Goal: Transaction & Acquisition: Book appointment/travel/reservation

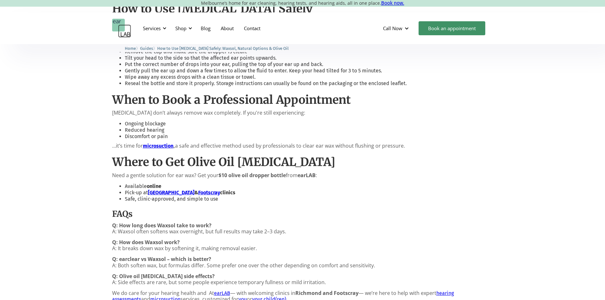
scroll to position [468, 0]
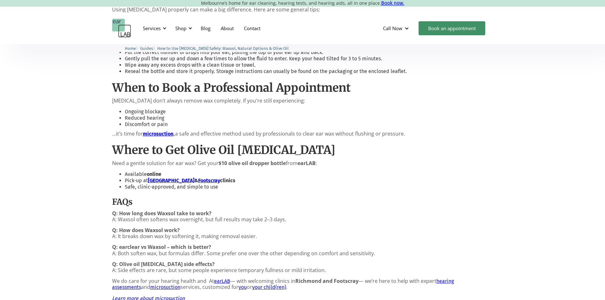
click at [154, 130] on div "Using [MEDICAL_DATA] Safely: What to Know About Common Products and Natural Alt…" at bounding box center [302, 144] width 381 height 546
click at [153, 133] on strong "microsuction" at bounding box center [158, 134] width 31 height 6
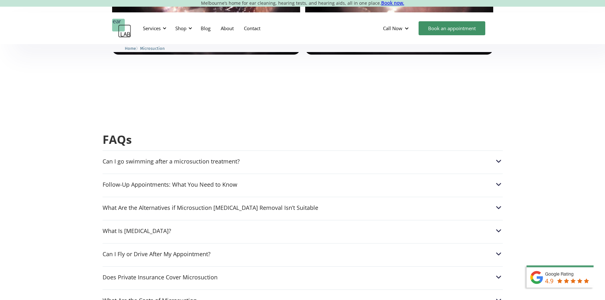
scroll to position [1480, 0]
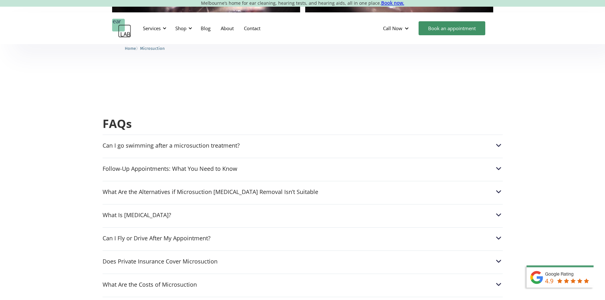
click at [334, 162] on div "Follow-Up Appointments: What You Need to Know If your Audiologist recommends a …" at bounding box center [303, 167] width 400 height 18
click at [339, 165] on div "Follow-Up Appointments: What You Need to Know" at bounding box center [303, 169] width 400 height 8
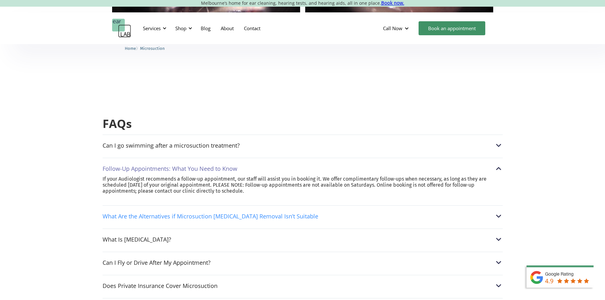
click at [377, 212] on div "What Are the Alternatives if Microsuction Earwax Removal Isn’t Suitable" at bounding box center [303, 216] width 400 height 8
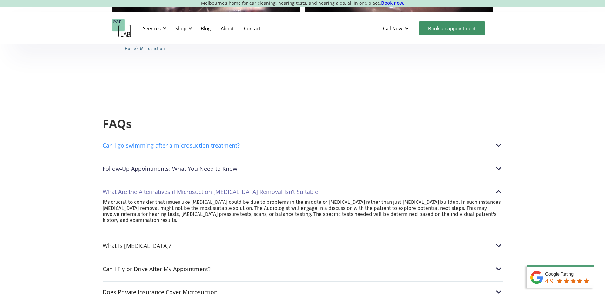
click at [442, 141] on div "Can I go swimming after a microsuction treatment?" at bounding box center [303, 145] width 400 height 8
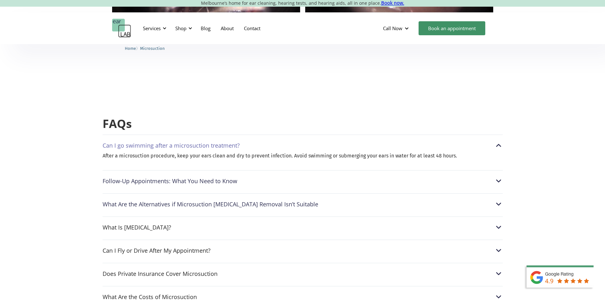
click at [440, 141] on div "Can I go swimming after a microsuction treatment?" at bounding box center [303, 145] width 400 height 8
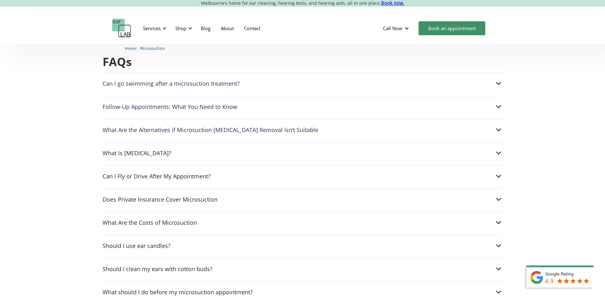
scroll to position [1544, 0]
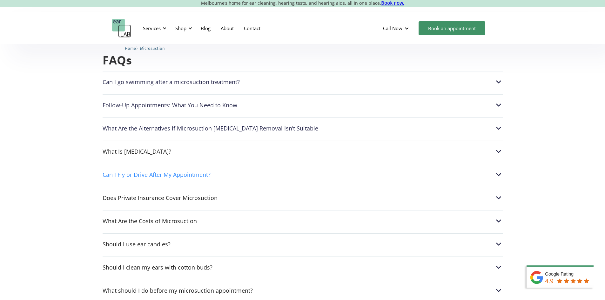
click at [354, 171] on div "Can I Fly or Drive After My Appointment?" at bounding box center [303, 175] width 400 height 8
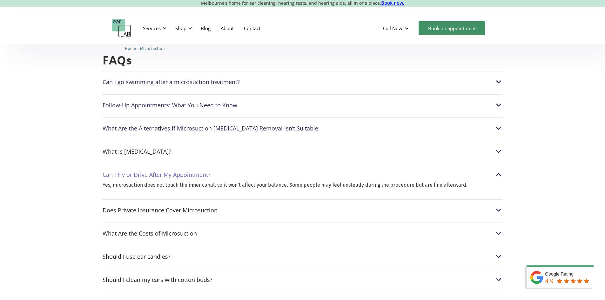
click at [356, 171] on div "Can I Fly or Drive After My Appointment?" at bounding box center [303, 175] width 400 height 8
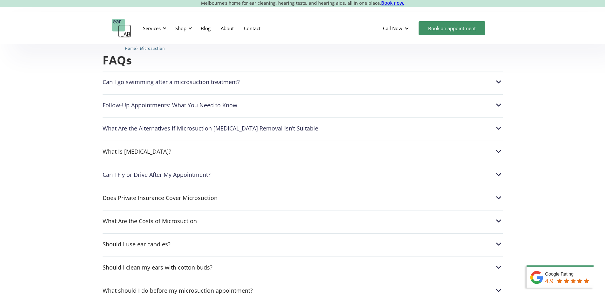
click at [368, 171] on div "Can I Fly or Drive After My Appointment?" at bounding box center [303, 175] width 400 height 8
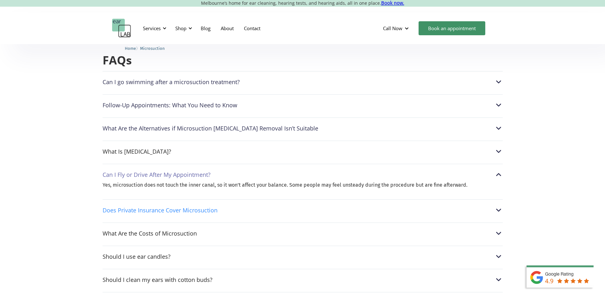
click at [376, 209] on div "Does Private Insurance Cover Microsuction" at bounding box center [303, 210] width 400 height 8
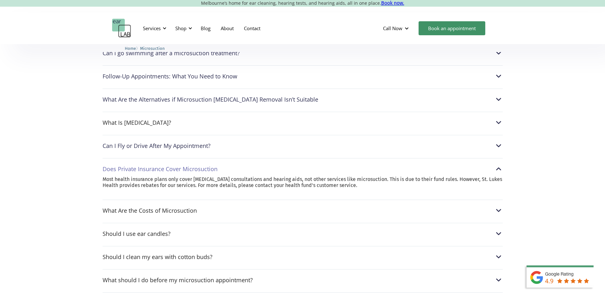
scroll to position [1607, 0]
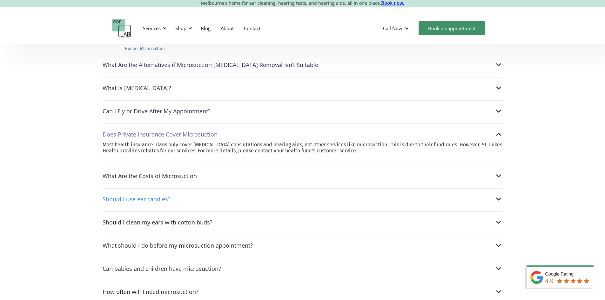
click at [313, 195] on div "Should I use ear candles?" at bounding box center [303, 199] width 400 height 8
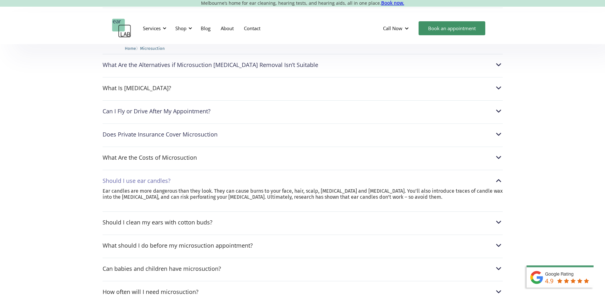
click at [427, 188] on p "Ear candles are more dangerous than they look. They can cause burns to your fac…" at bounding box center [303, 194] width 400 height 12
click at [409, 193] on div "Ear candles are more dangerous than they look. They can cause burns to your fac…" at bounding box center [303, 197] width 400 height 18
click at [418, 218] on div "Should I clean my ears with cotton buds?" at bounding box center [303, 222] width 400 height 8
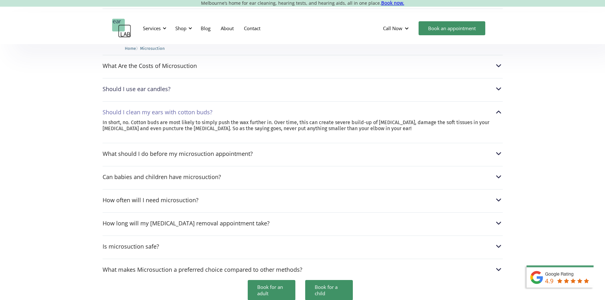
scroll to position [1703, 0]
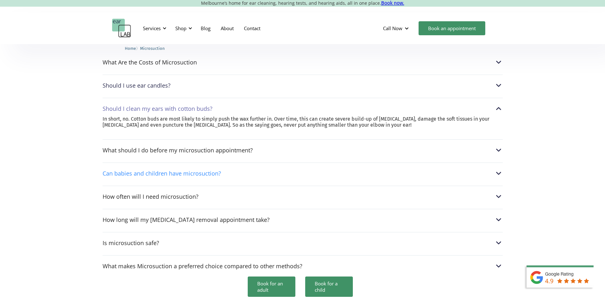
click at [314, 169] on div "Can babies and children have microsuction?" at bounding box center [303, 173] width 400 height 8
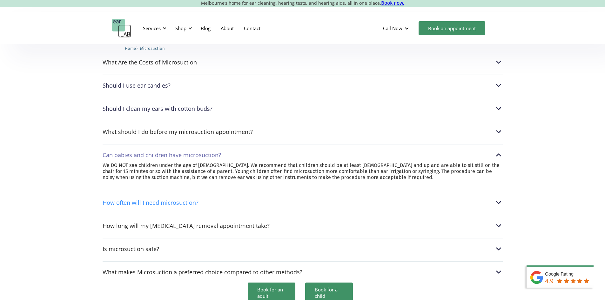
click at [394, 201] on div "How often will I need microsuction?" at bounding box center [303, 203] width 400 height 8
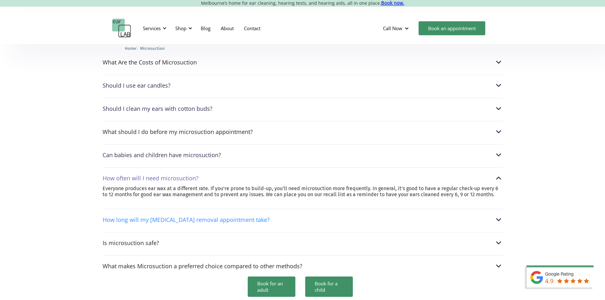
click at [410, 216] on div "How long will my earwax removal appointment take?" at bounding box center [303, 220] width 400 height 8
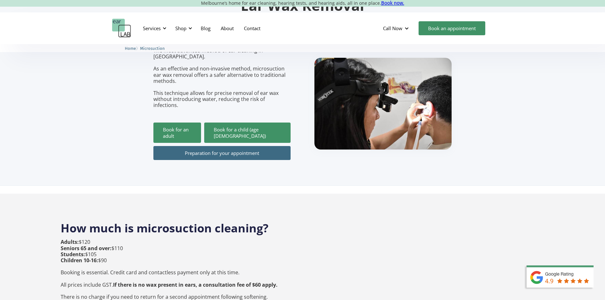
scroll to position [0, 0]
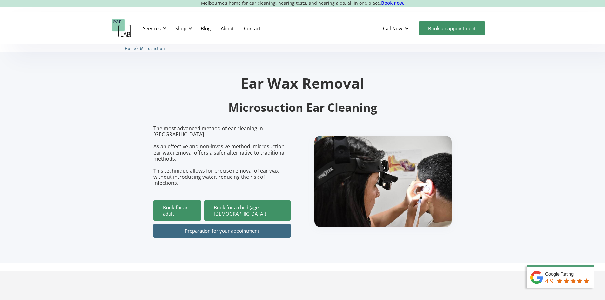
click at [118, 25] on img "home" at bounding box center [121, 28] width 19 height 19
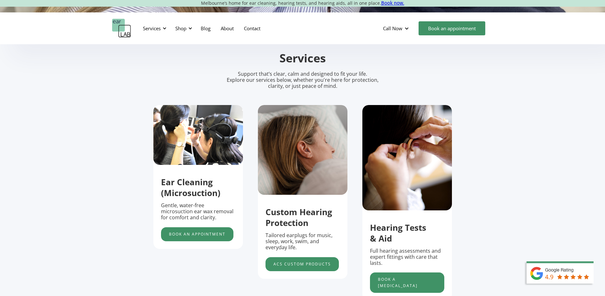
scroll to position [222, 0]
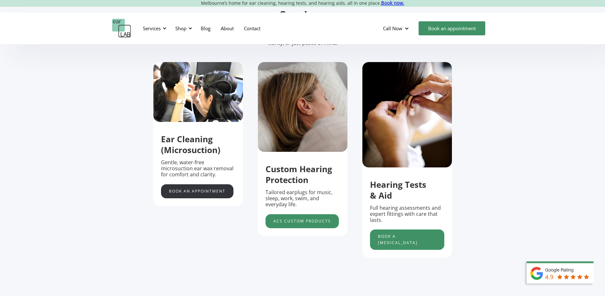
click at [207, 191] on link "Book an appointment" at bounding box center [197, 191] width 72 height 14
